Goal: Task Accomplishment & Management: Complete application form

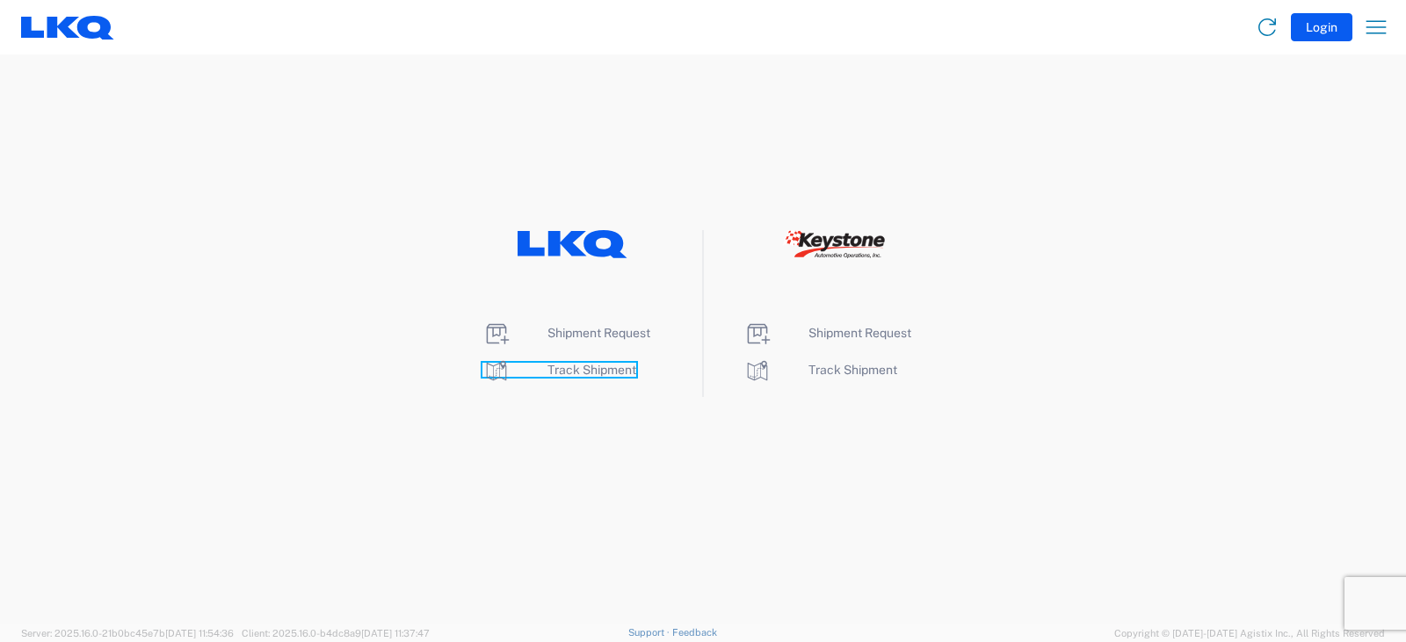
click at [583, 368] on span "Track Shipment" at bounding box center [591, 370] width 89 height 14
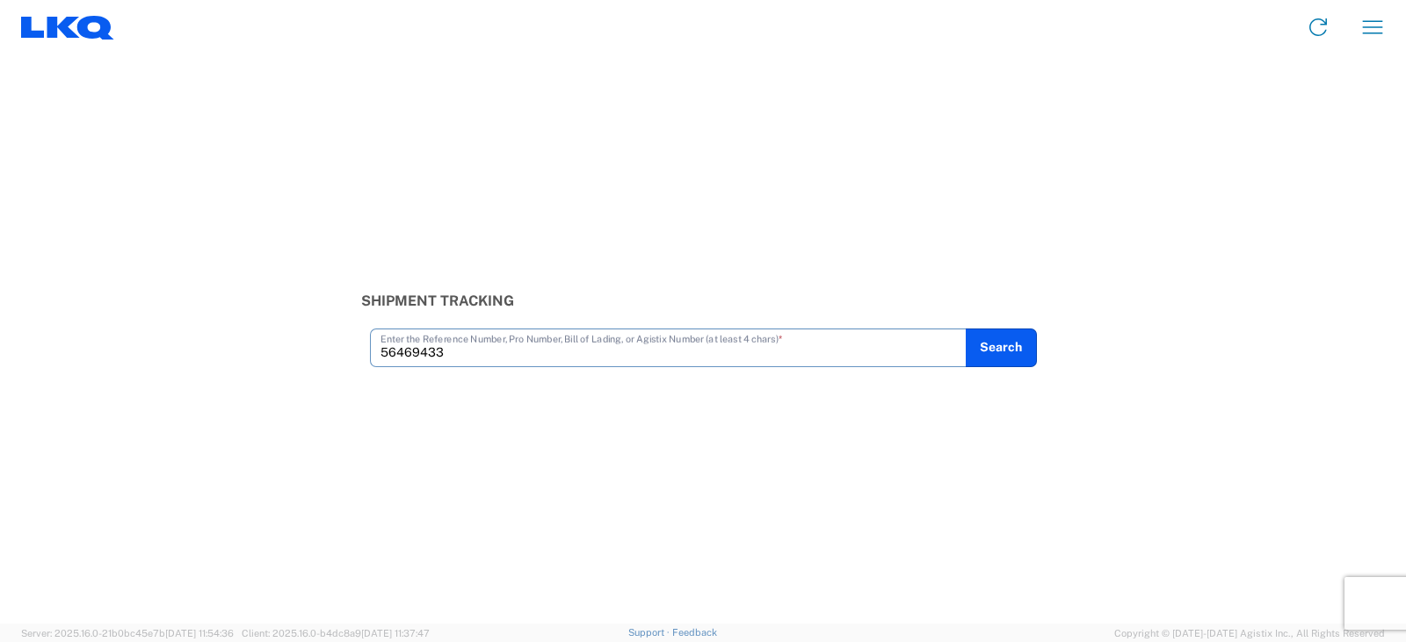
type input "56469433"
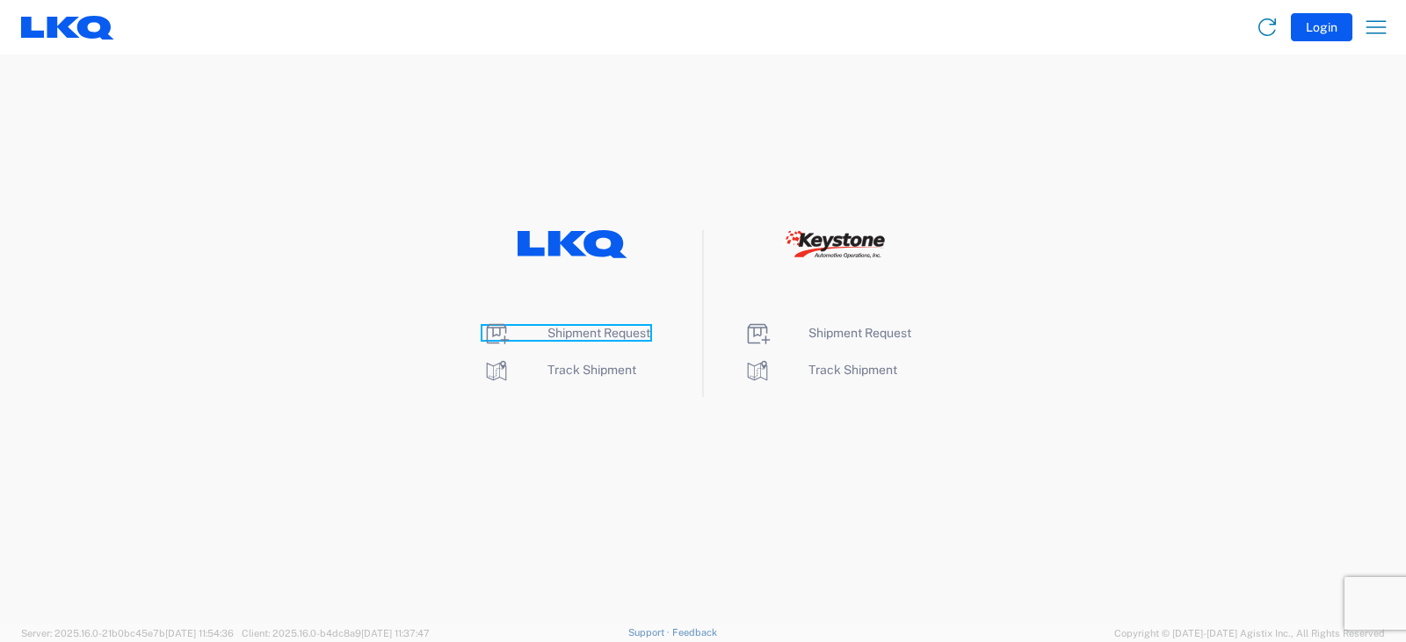
click at [590, 330] on span "Shipment Request" at bounding box center [598, 333] width 103 height 14
click at [594, 365] on span "Track Shipment" at bounding box center [591, 370] width 89 height 14
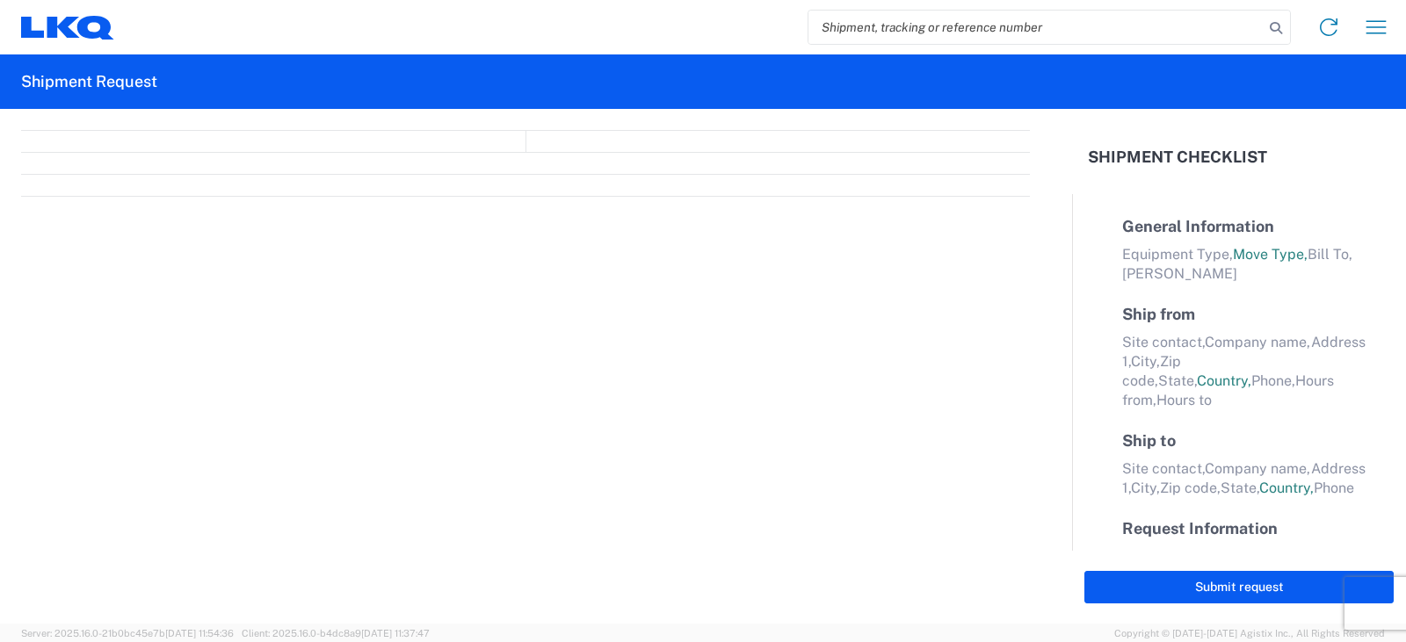
select select "FULL"
select select "LBS"
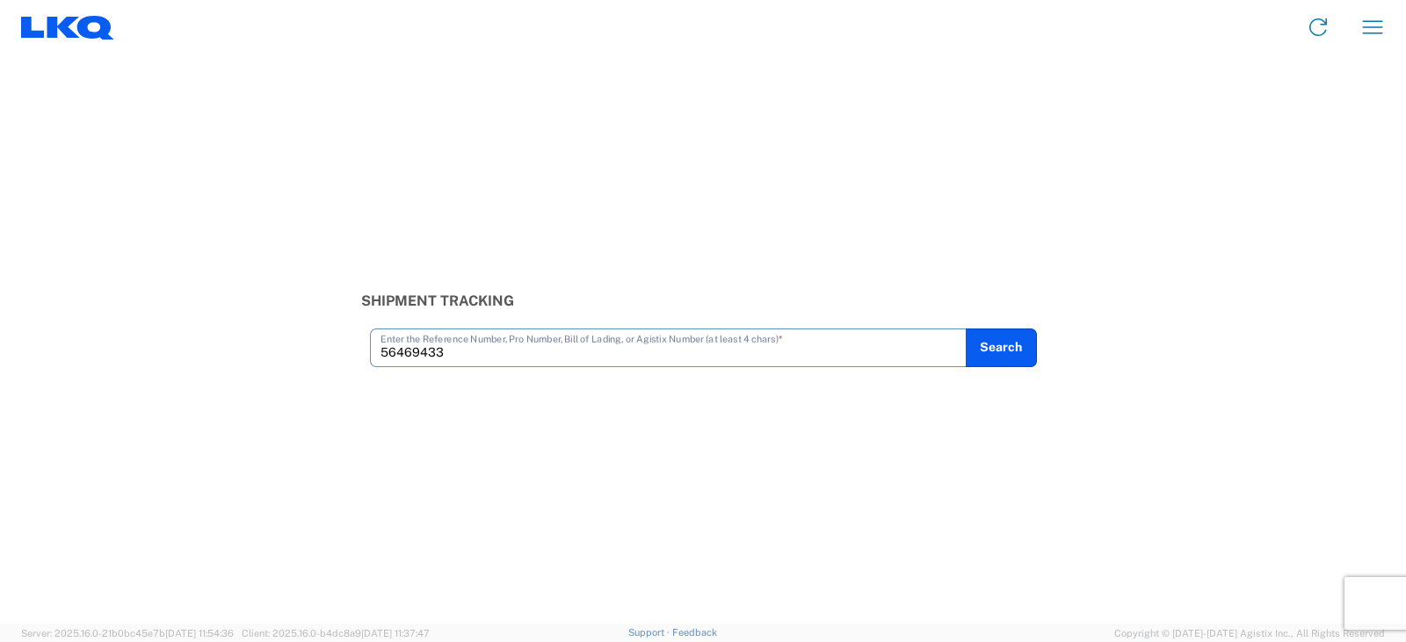
type input "56469433"
